Goal: Transaction & Acquisition: Purchase product/service

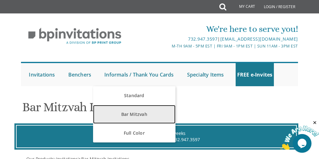
click at [143, 112] on link "Bar Mitzvah" at bounding box center [134, 114] width 82 height 19
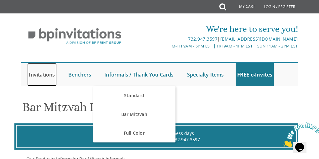
click at [33, 75] on link "Invitations" at bounding box center [41, 74] width 29 height 23
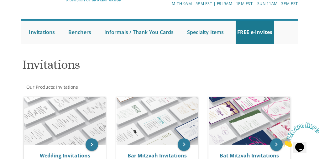
scroll to position [75, 0]
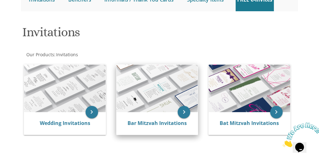
click at [137, 98] on img at bounding box center [156, 89] width 81 height 48
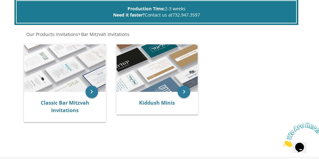
scroll to position [125, 0]
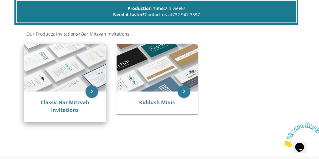
click at [65, 77] on img at bounding box center [64, 68] width 81 height 48
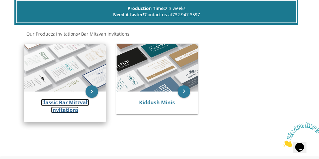
click at [69, 102] on link "Classic Bar Mitzvah Invitations" at bounding box center [65, 106] width 49 height 14
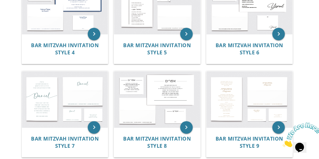
scroll to position [263, 0]
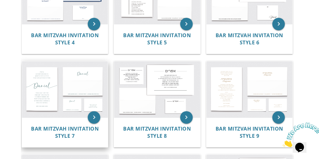
click at [72, 105] on img at bounding box center [65, 89] width 86 height 56
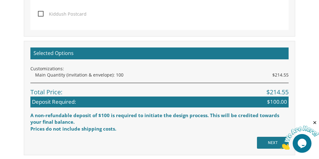
scroll to position [764, 0]
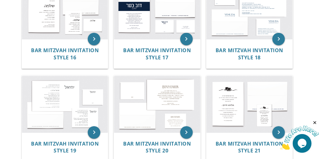
scroll to position [639, 0]
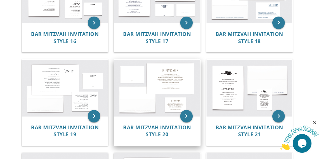
click at [134, 79] on img at bounding box center [157, 88] width 86 height 56
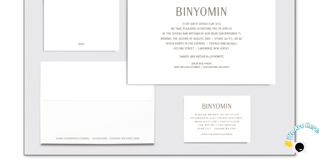
scroll to position [238, 0]
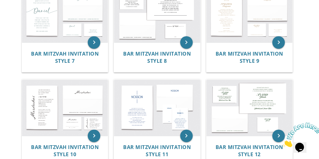
scroll to position [338, 0]
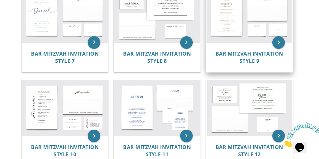
click at [256, 31] on img at bounding box center [249, 14] width 86 height 56
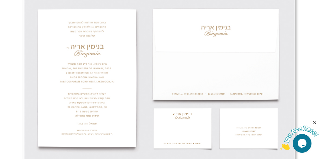
scroll to position [225, 0]
